Goal: Task Accomplishment & Management: Complete application form

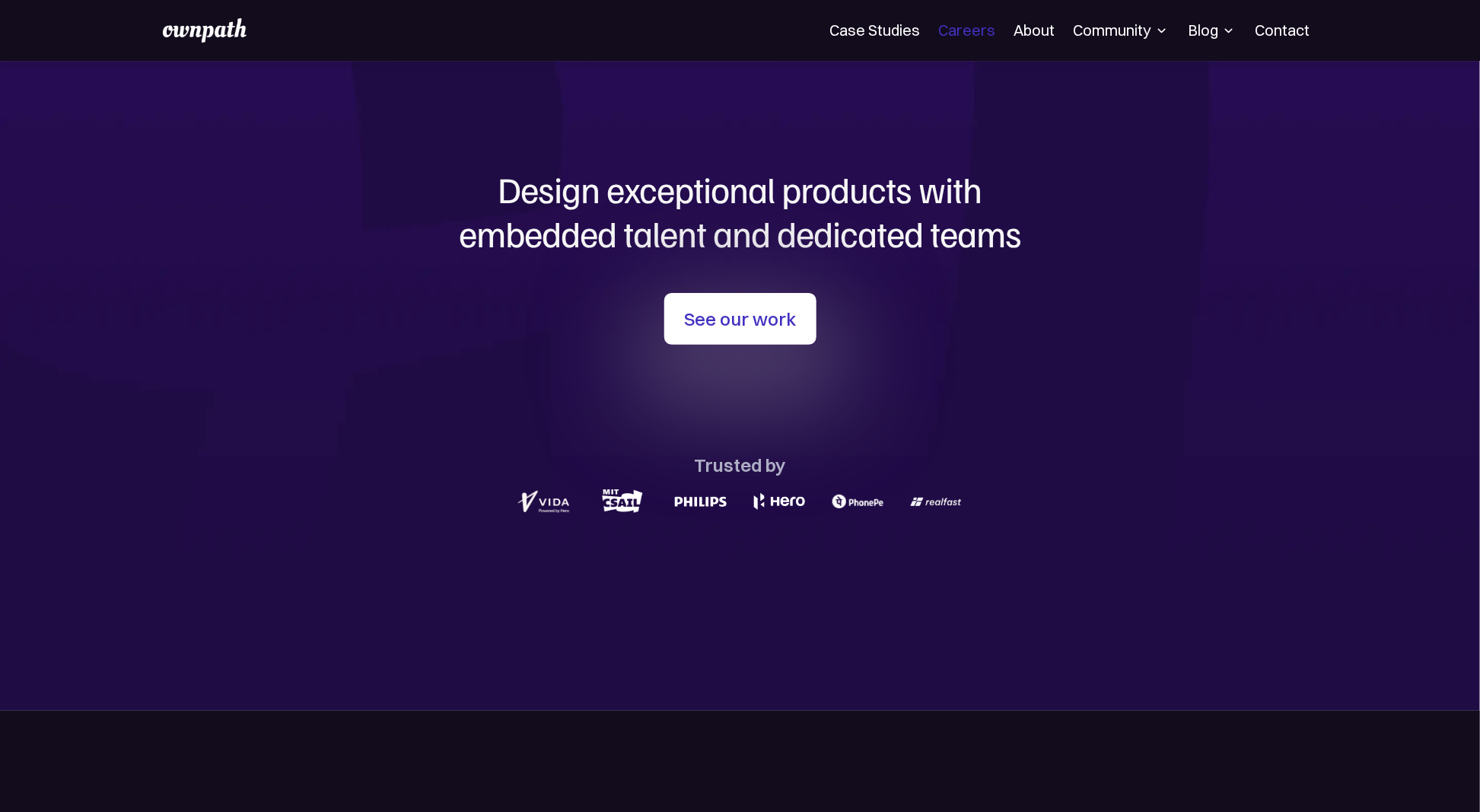
click at [978, 31] on link "Careers" at bounding box center [966, 30] width 57 height 18
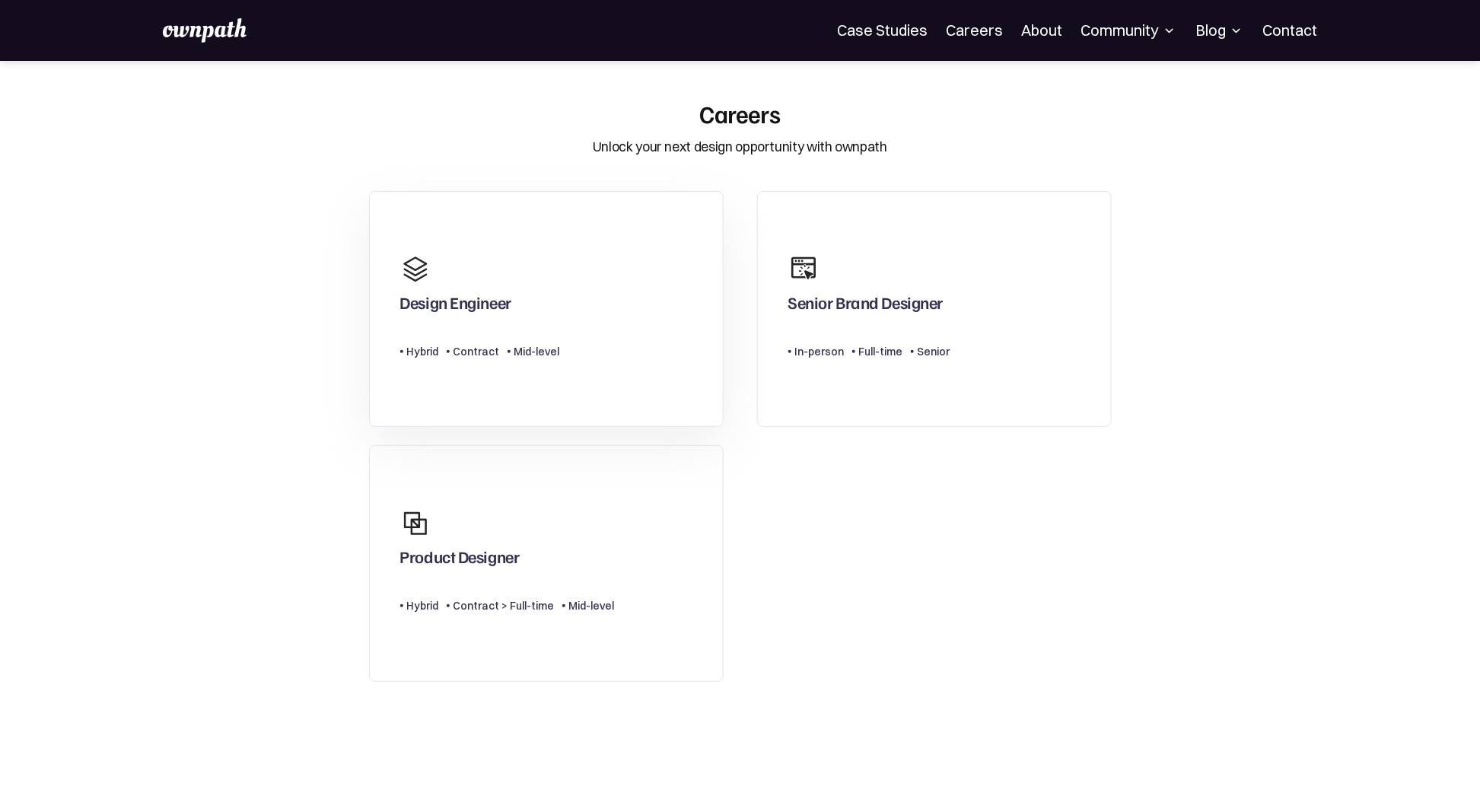
click at [589, 273] on link "Design Engineer Type Level Hybrid Contract Mid-level" at bounding box center [546, 309] width 354 height 236
click at [978, 574] on div "Design Engineer Type Level Hybrid Contract Mid-level Senior Brand Designer Type…" at bounding box center [740, 436] width 776 height 509
click at [1198, 324] on section "Careers Unlock your next design opportunity with ownpath Design Engineer Type L…" at bounding box center [740, 486] width 1480 height 774
click at [915, 549] on div "Design Engineer Type Level Hybrid Contract Mid-level Senior Brand Designer Type…" at bounding box center [740, 436] width 776 height 509
click at [604, 547] on div "Product Designer" at bounding box center [507, 537] width 215 height 73
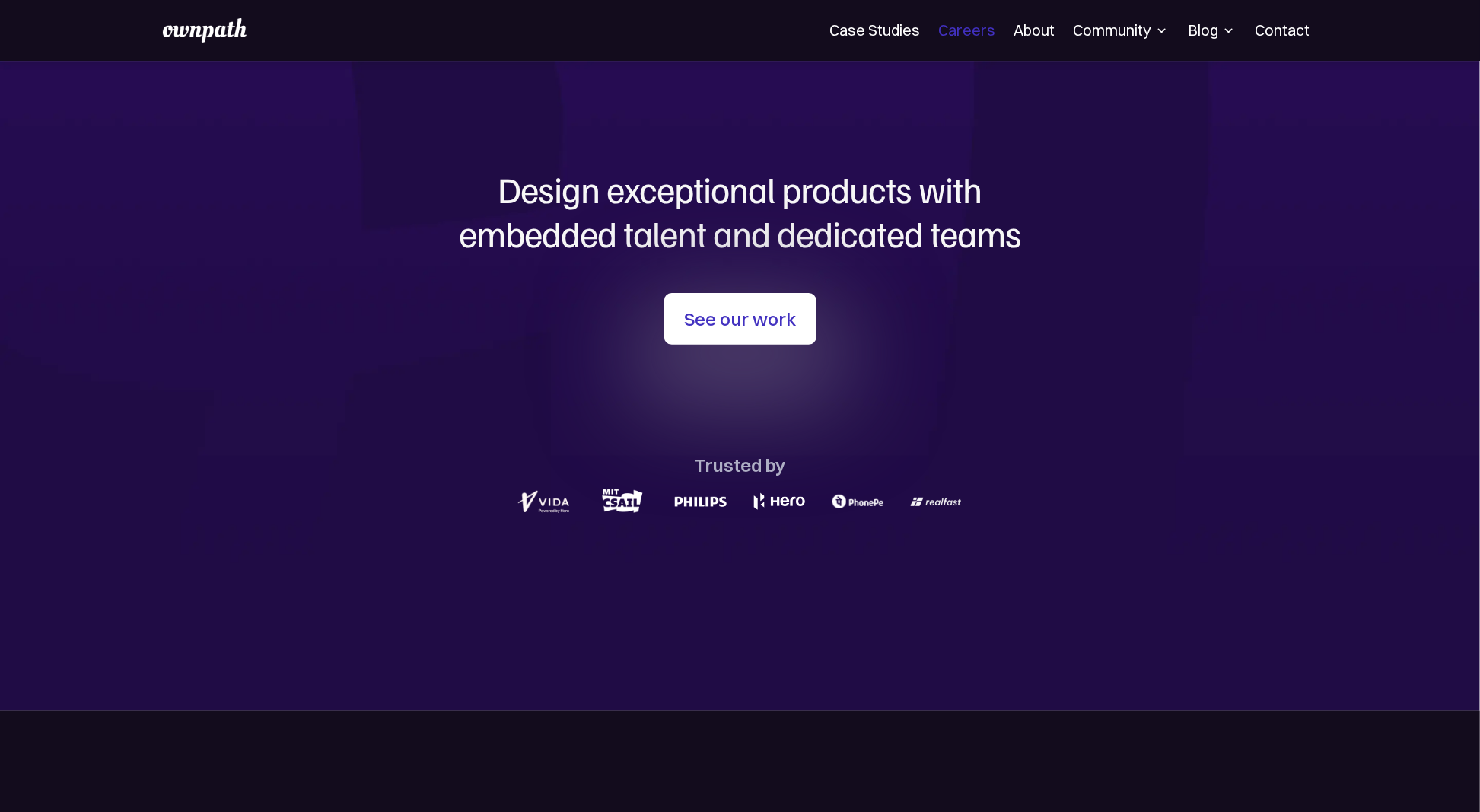
click at [982, 38] on link "Careers" at bounding box center [966, 30] width 57 height 18
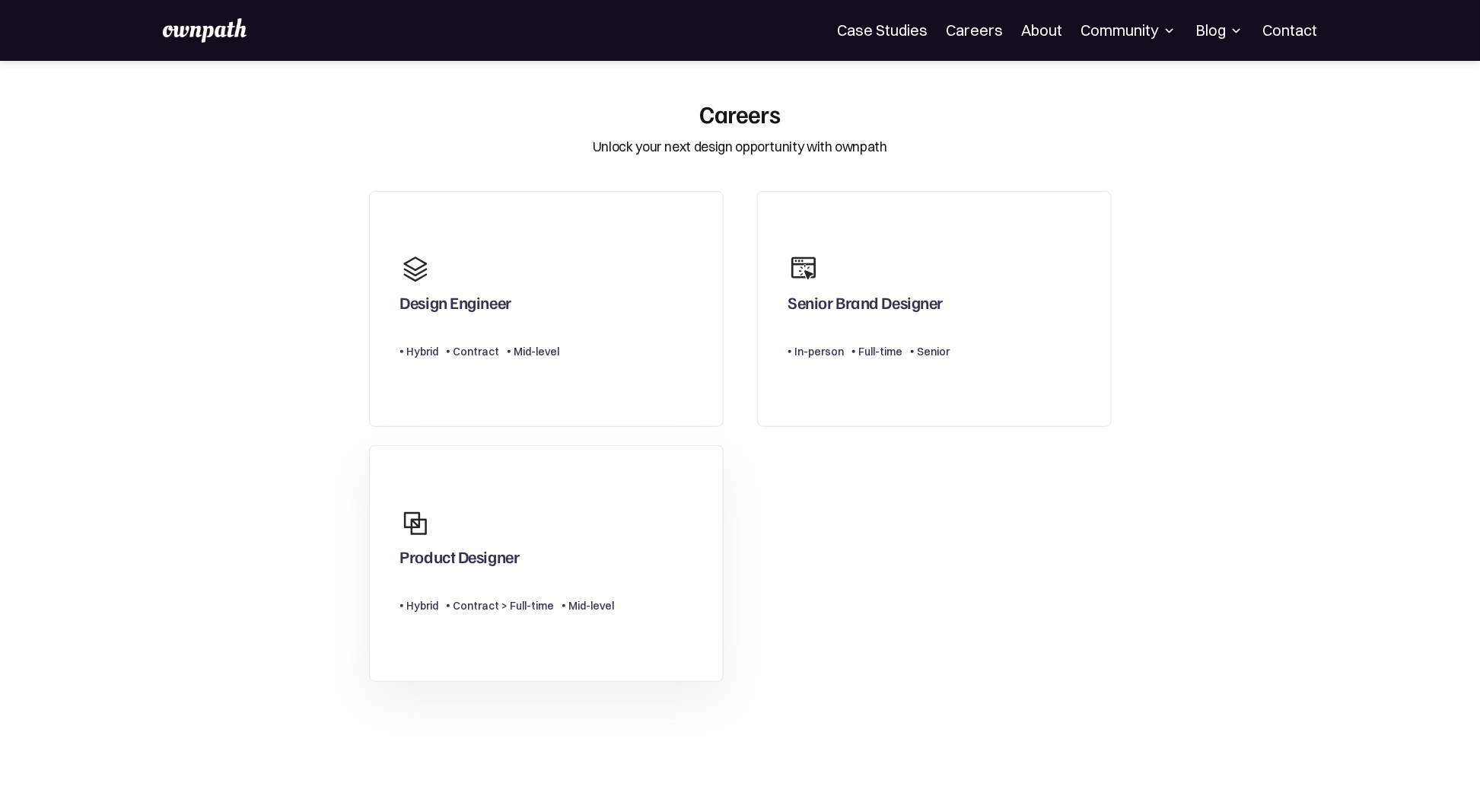
click at [535, 521] on div "Product Designer" at bounding box center [507, 537] width 215 height 73
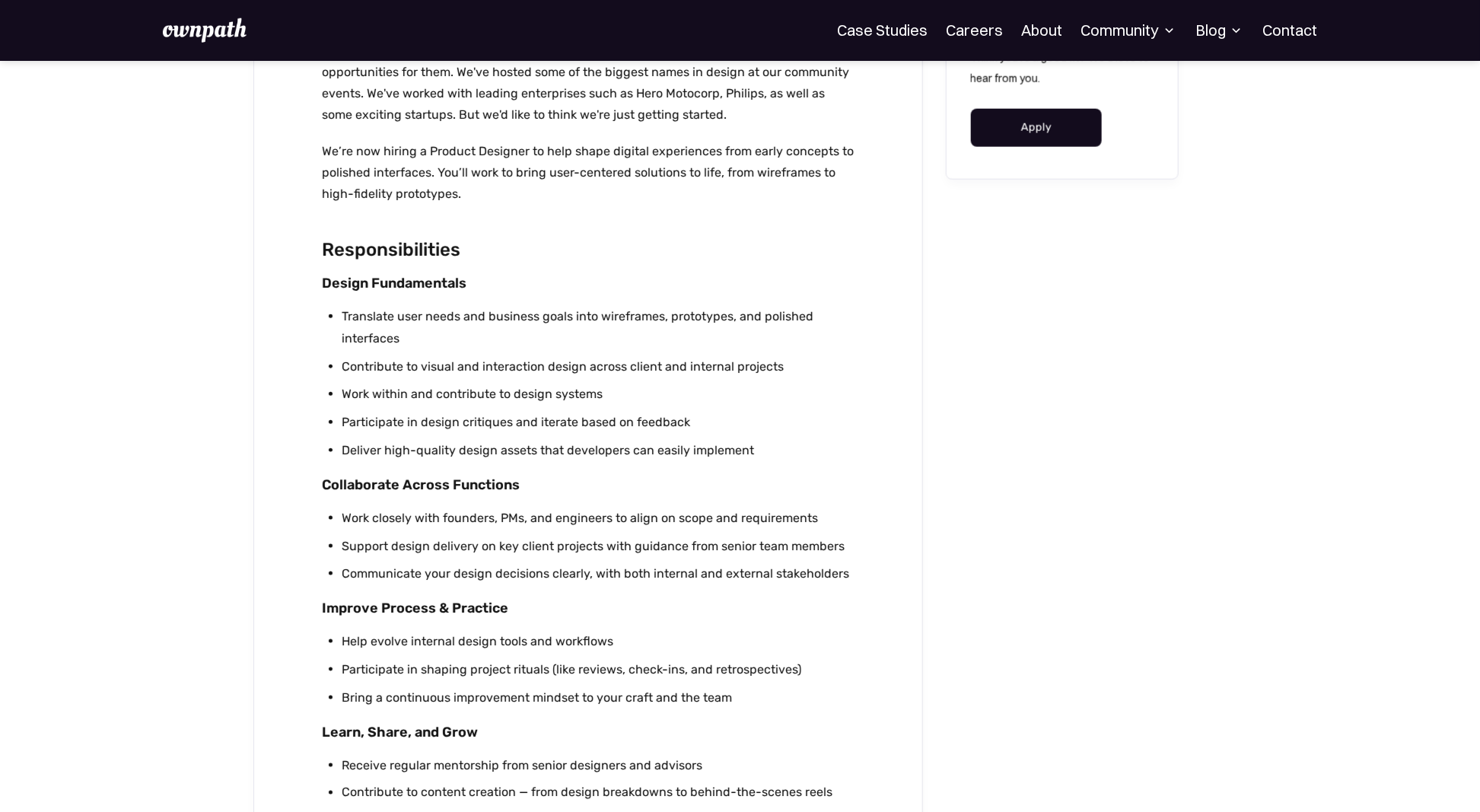
scroll to position [658, 0]
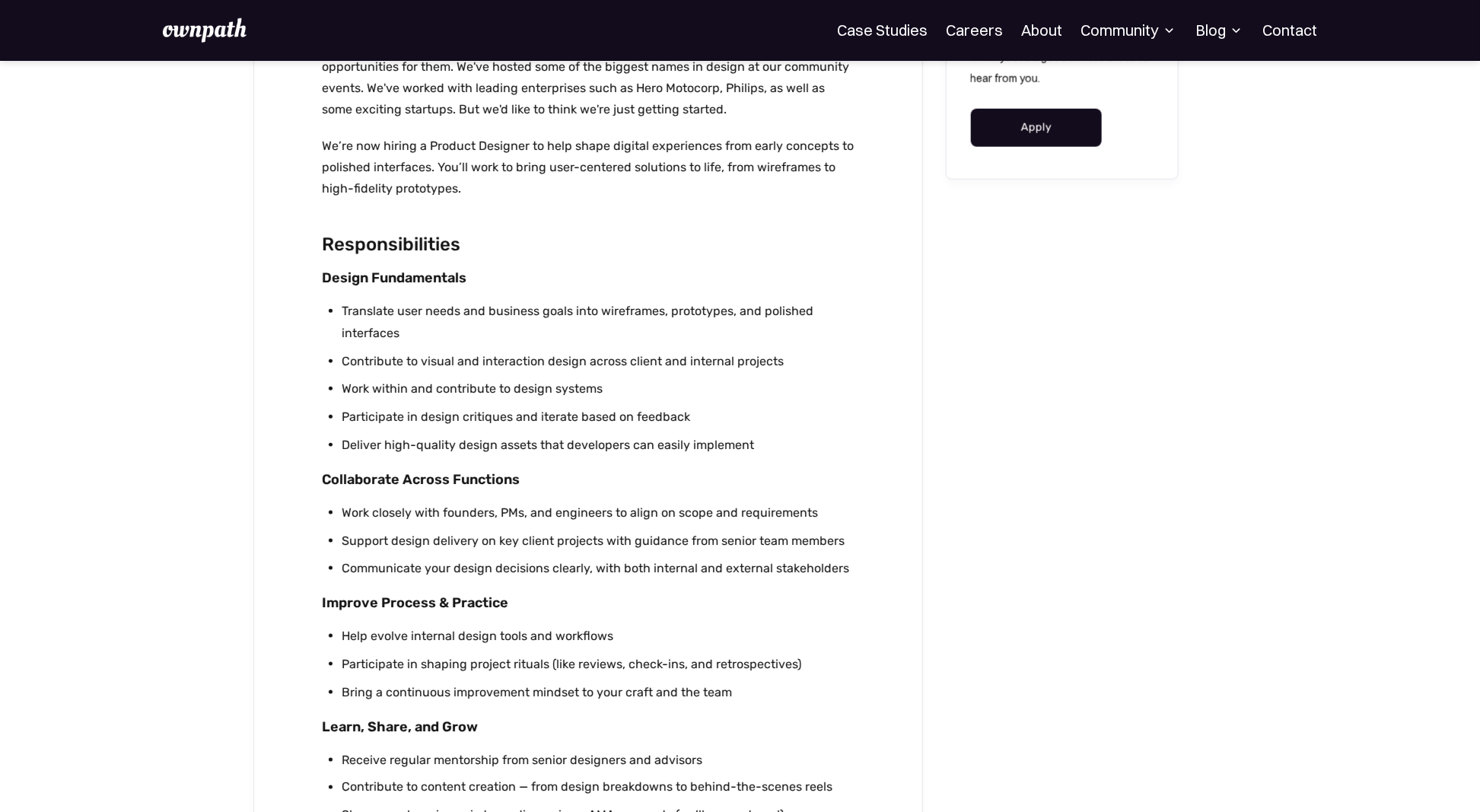
click at [1089, 512] on div "Think you're a good fit? We'd love to hear from you. Apply" at bounding box center [1062, 668] width 233 height 2421
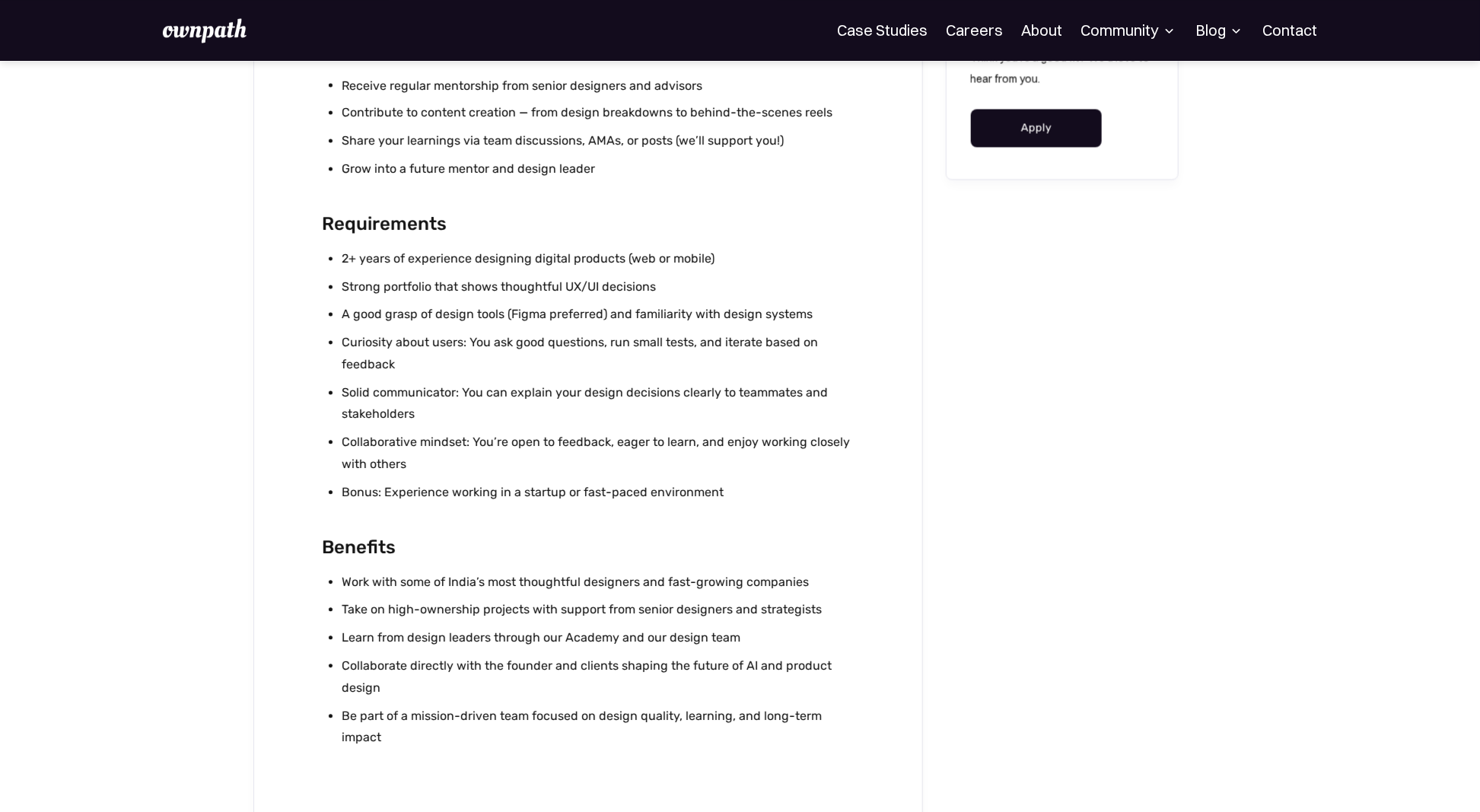
scroll to position [1334, 0]
